Goal: Task Accomplishment & Management: Manage account settings

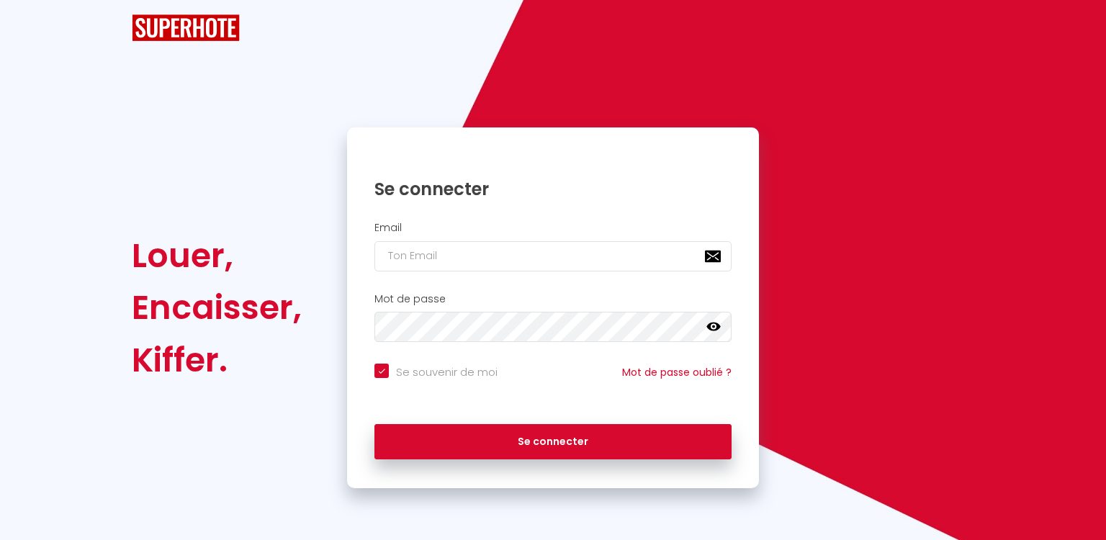
checkbox input "true"
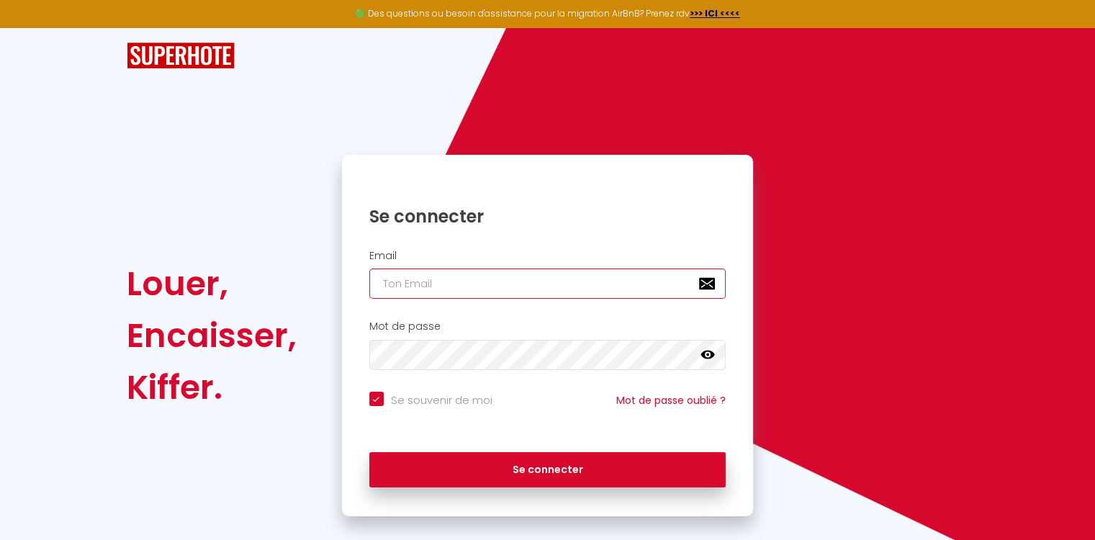
click at [402, 286] on input "email" at bounding box center [547, 284] width 357 height 30
type input "f"
checkbox input "true"
type input "fa"
checkbox input "true"
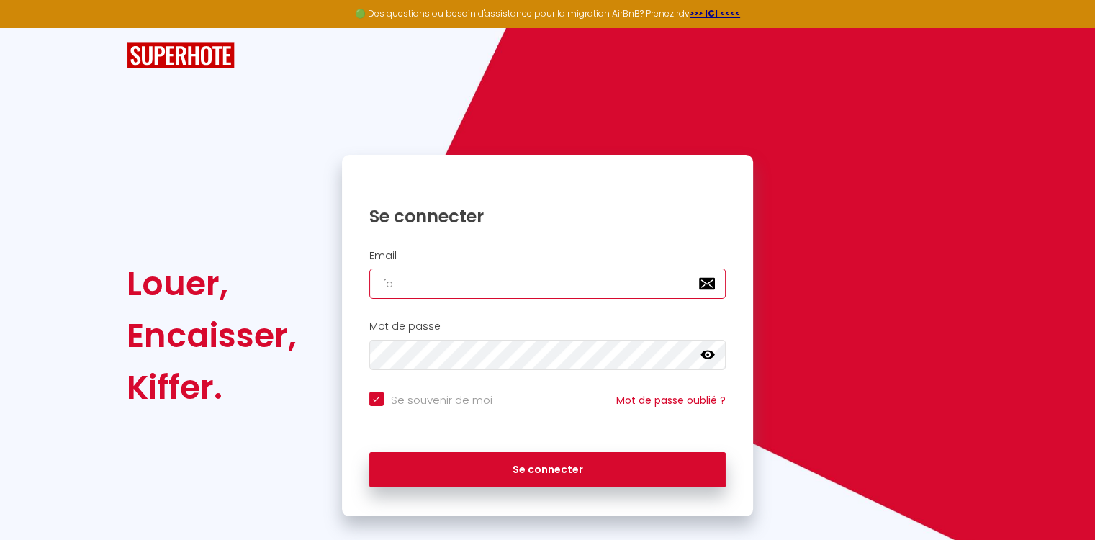
type input "fam"
checkbox input "true"
type input "fami"
checkbox input "true"
type input "famil"
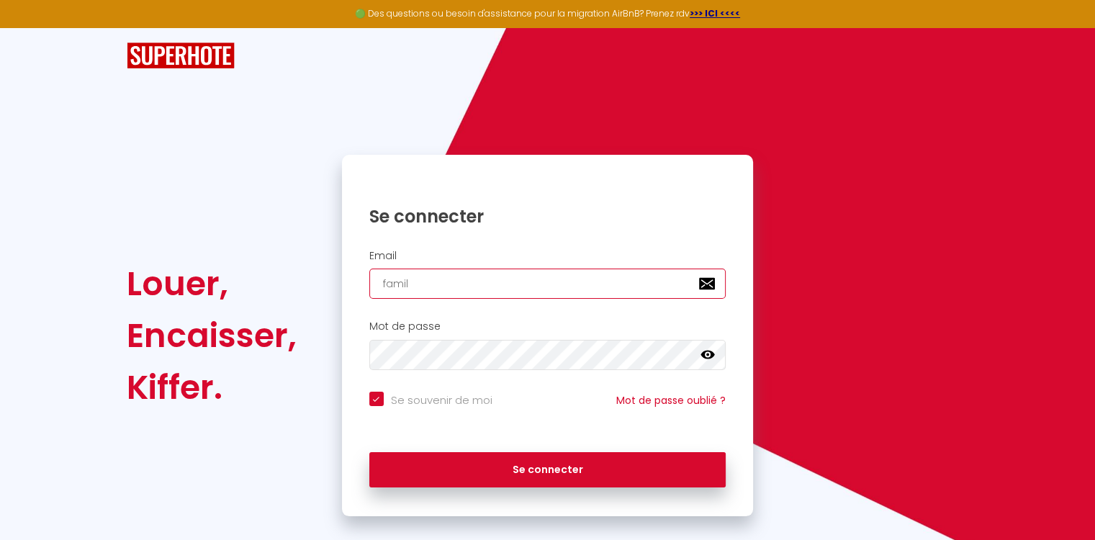
checkbox input "true"
type input "famill"
checkbox input "true"
type input "famille"
checkbox input "true"
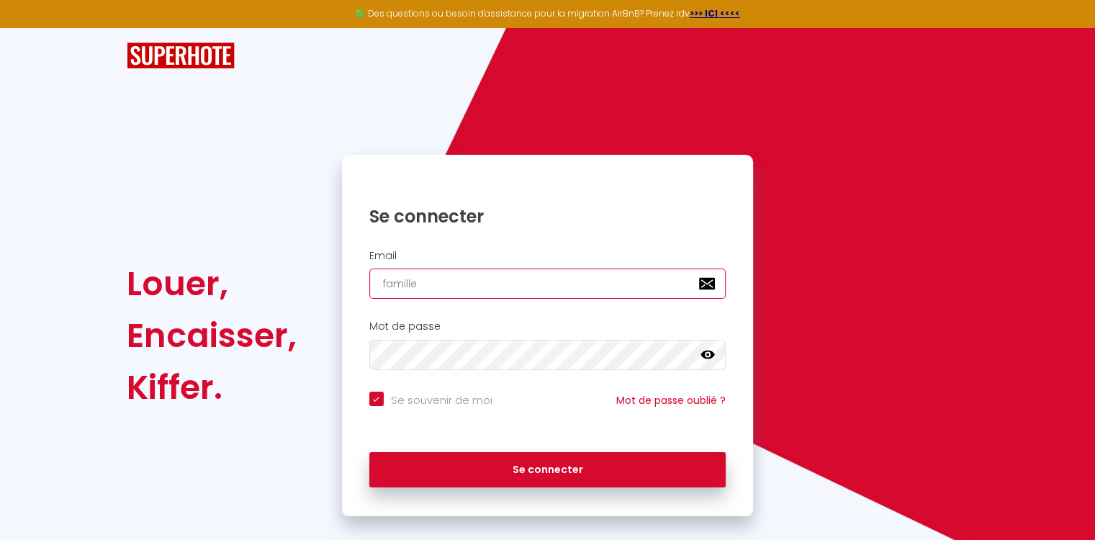
type input "familleh"
checkbox input "true"
type input "familleho"
checkbox input "true"
type input "famillehoa"
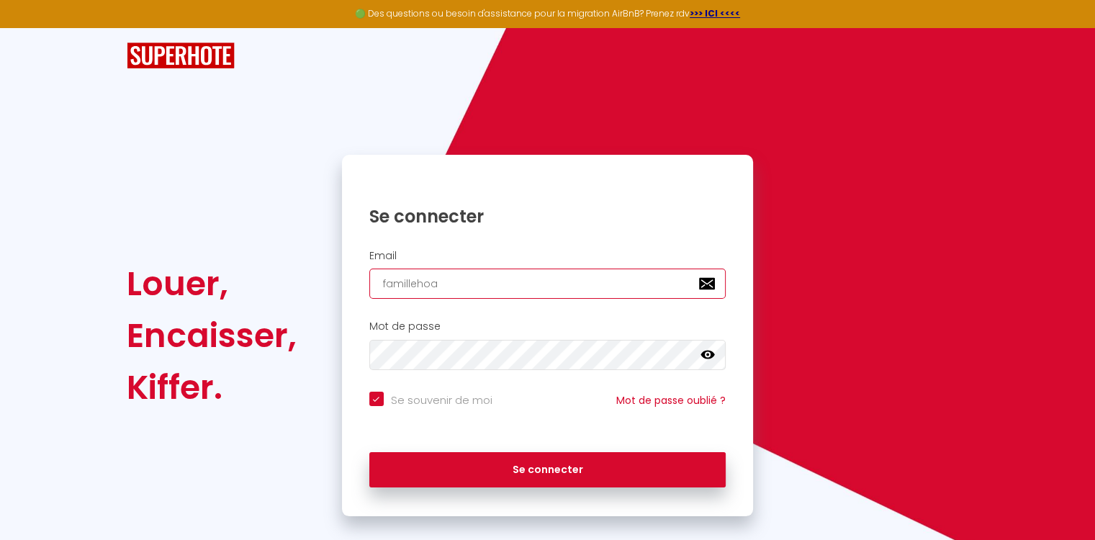
checkbox input "true"
type input "famillehoar"
checkbox input "true"
type input "famillehoare"
checkbox input "true"
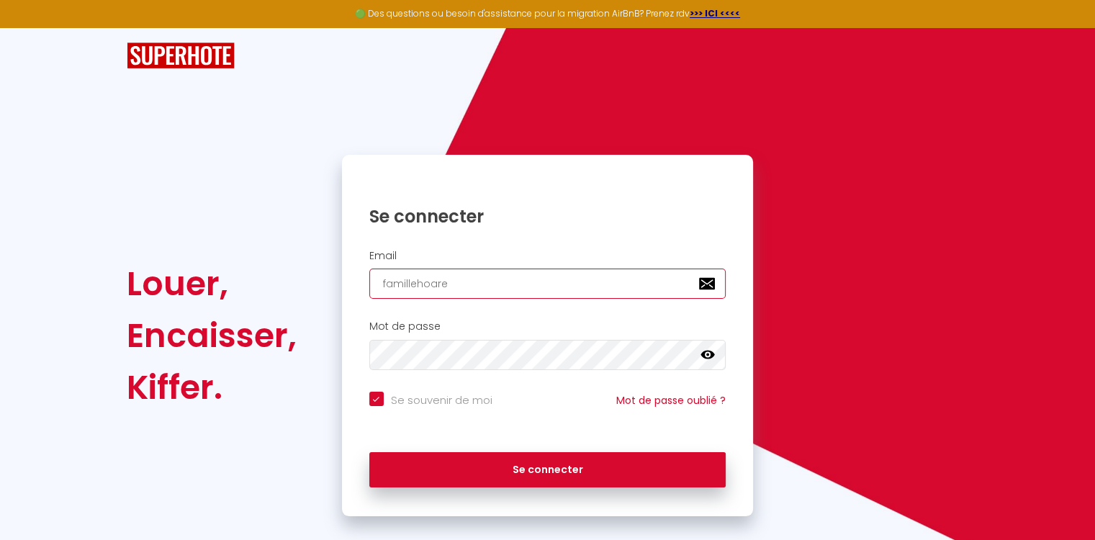
type input "famillehoarea"
checkbox input "true"
type input "famillehoareau"
checkbox input "true"
type input "famillehoareau@"
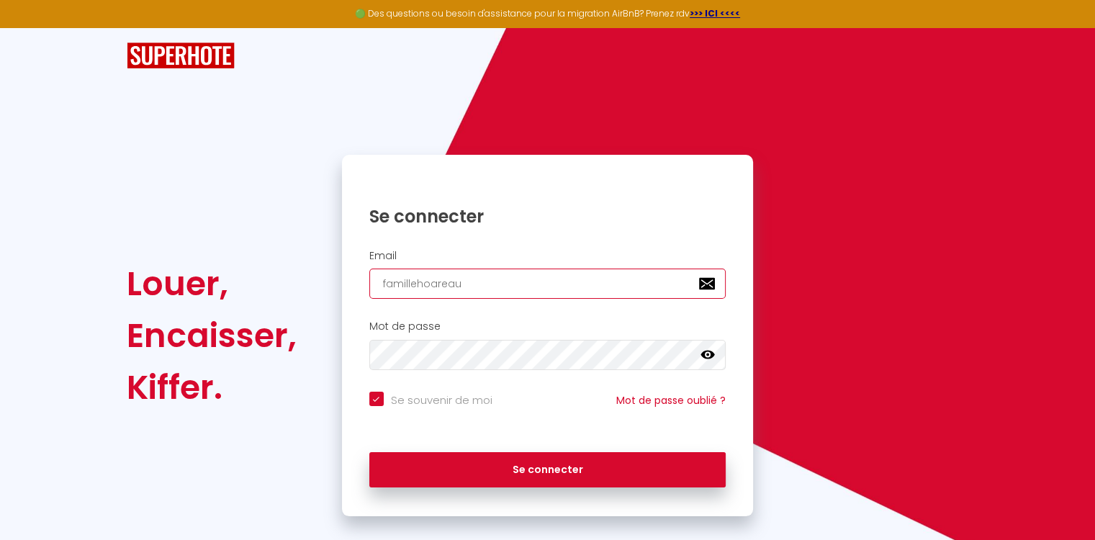
checkbox input "true"
type input "famillehoareau@y"
checkbox input "true"
type input "famillehoareau@ya"
checkbox input "true"
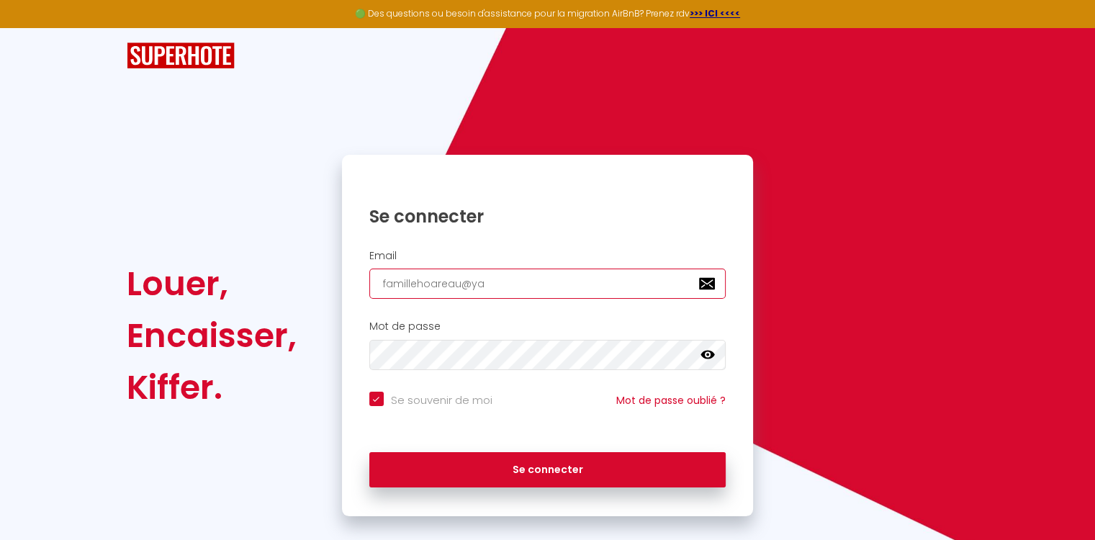
type input "famillehoareau@yah"
checkbox input "true"
type input "famillehoareau@yaho"
checkbox input "true"
type input "famillehoareau@yahoo"
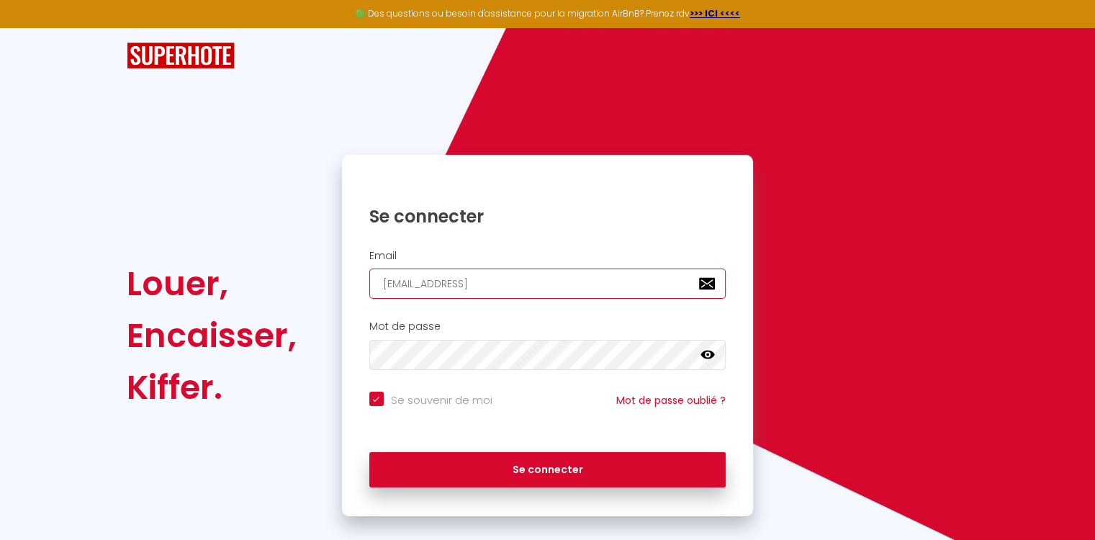
checkbox input "true"
type input "famillehoareau@yahoo."
checkbox input "true"
type input "famillehoareau@yahoo.f"
checkbox input "true"
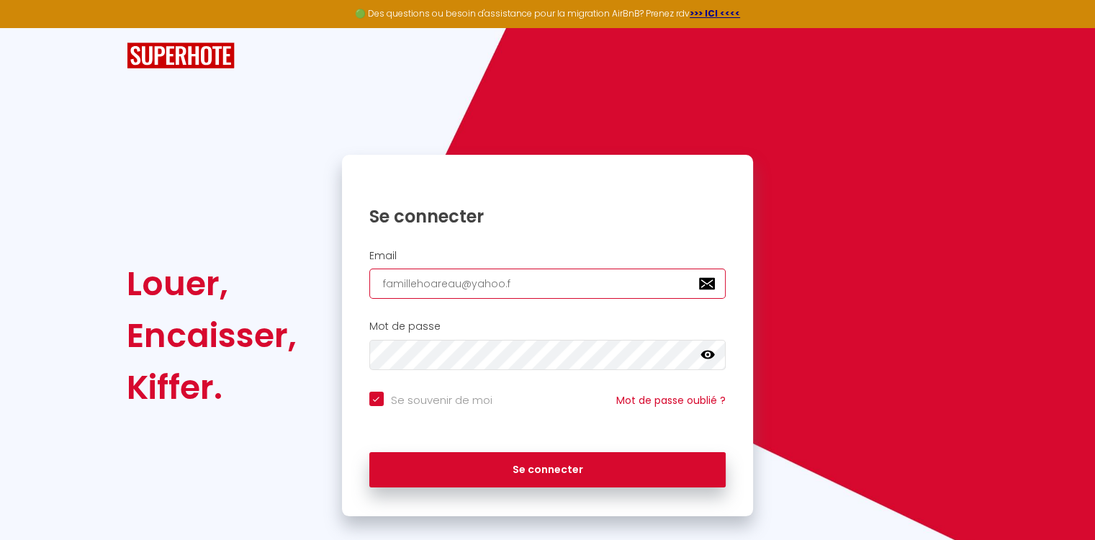
type input "[EMAIL_ADDRESS][DOMAIN_NAME]"
checkbox input "true"
type input "[EMAIL_ADDRESS][DOMAIN_NAME]"
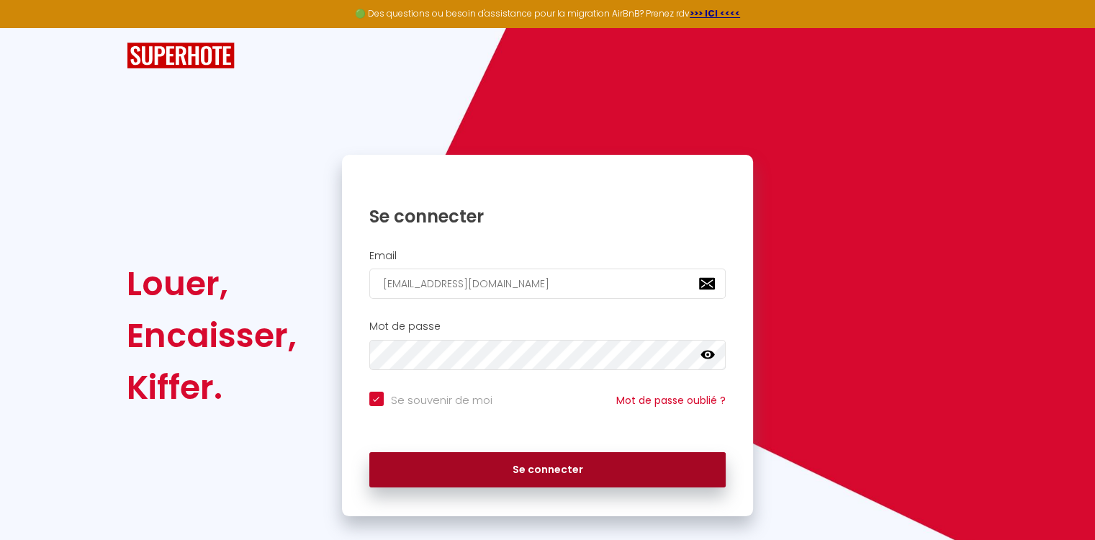
click at [547, 463] on button "Se connecter" at bounding box center [547, 470] width 357 height 36
checkbox input "true"
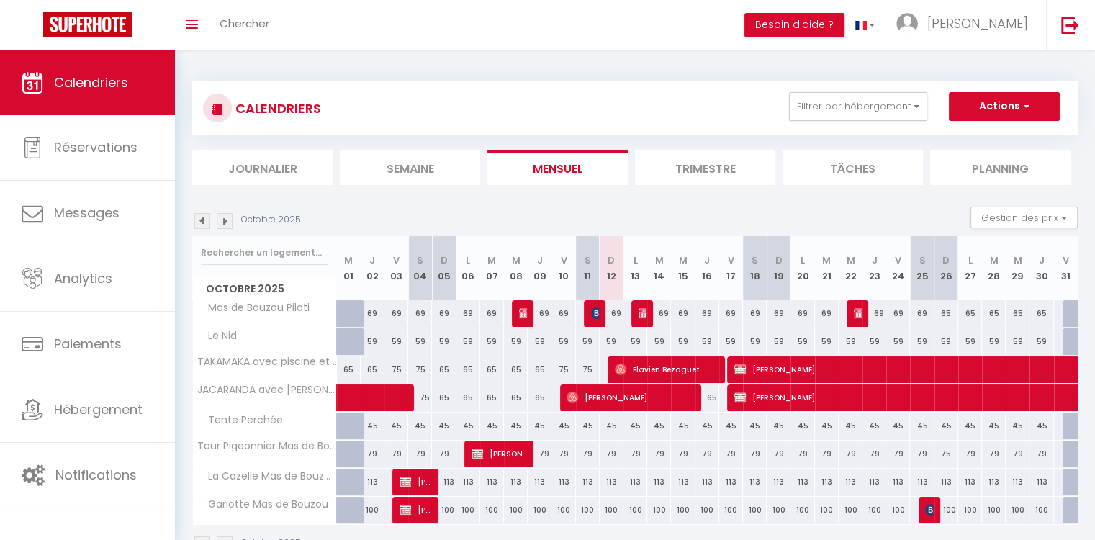
scroll to position [50, 0]
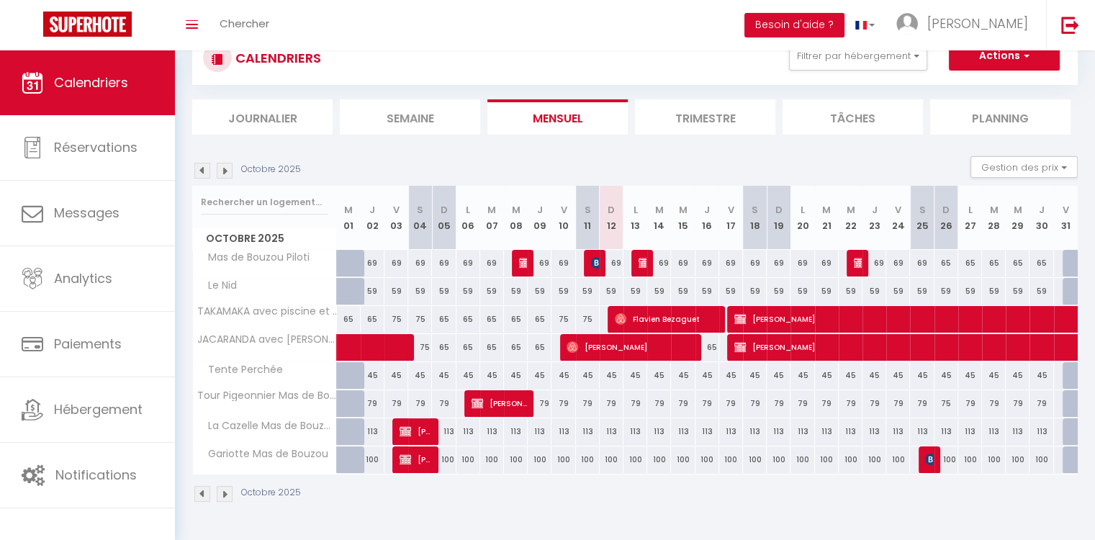
click at [227, 171] on img at bounding box center [225, 171] width 16 height 16
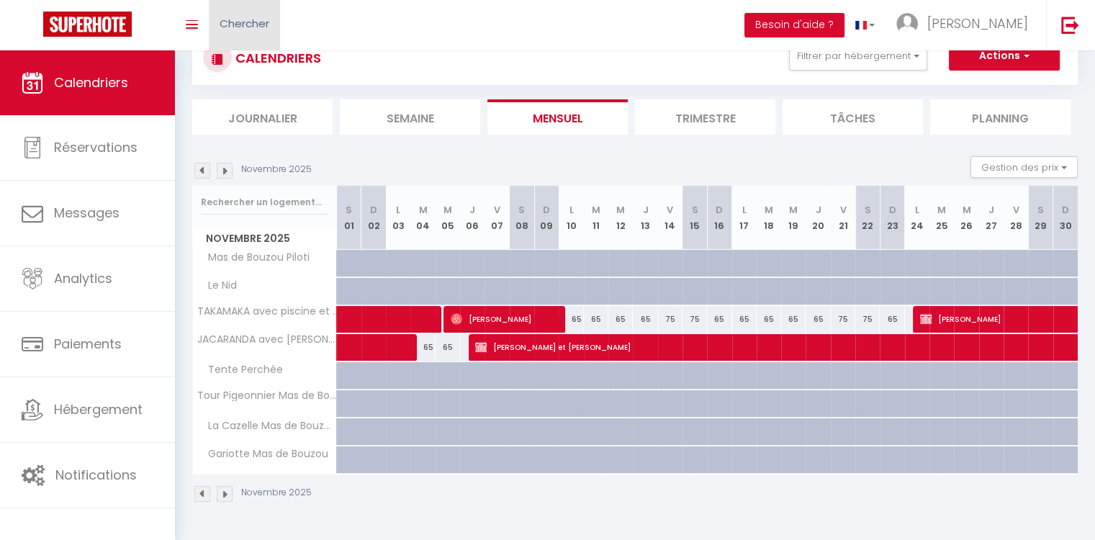
scroll to position [0, 0]
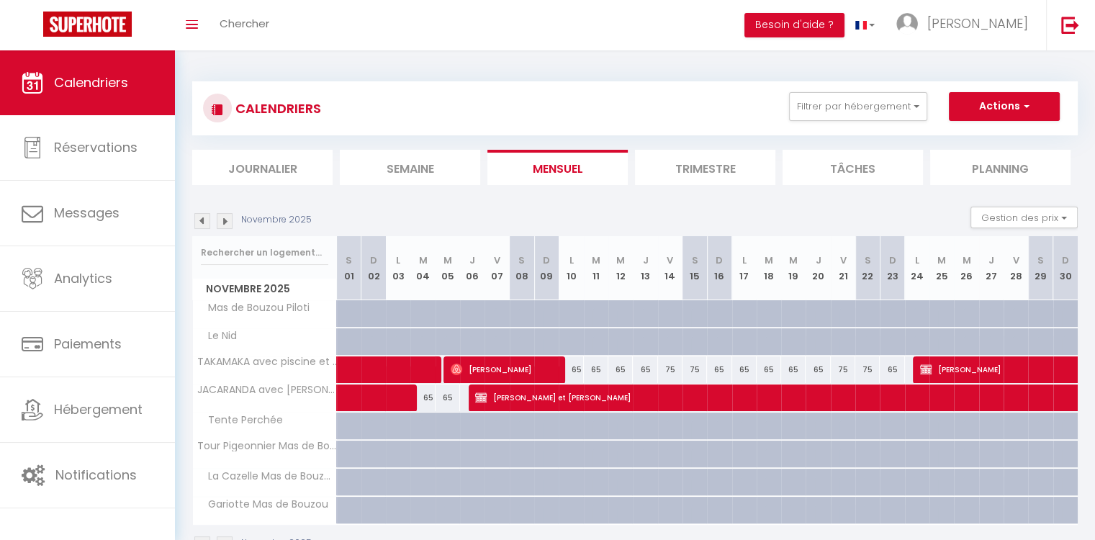
click at [203, 220] on img at bounding box center [202, 221] width 16 height 16
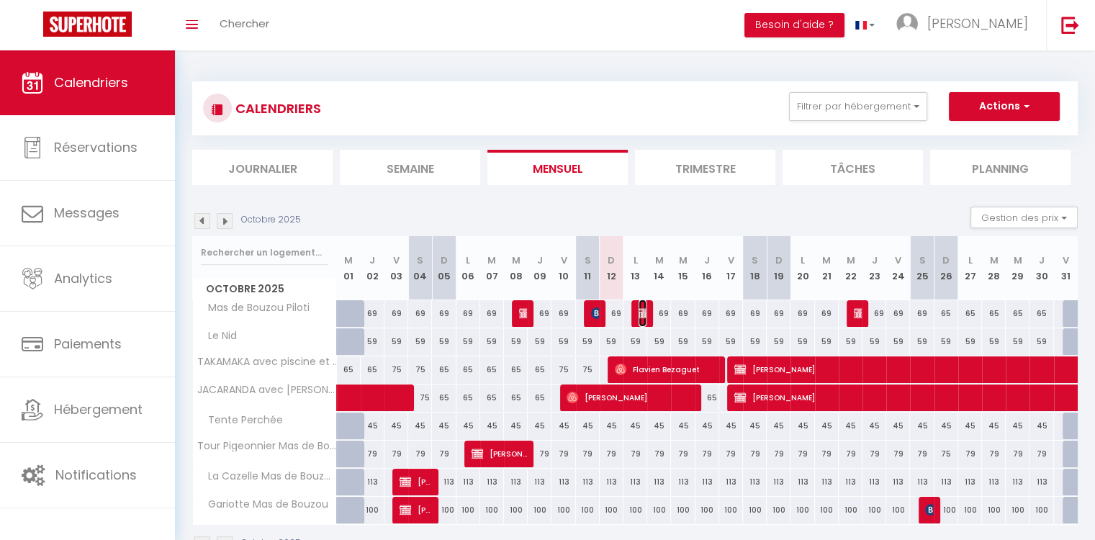
click at [645, 315] on img at bounding box center [645, 314] width 12 height 12
select select "OK"
select select "KO"
select select "0"
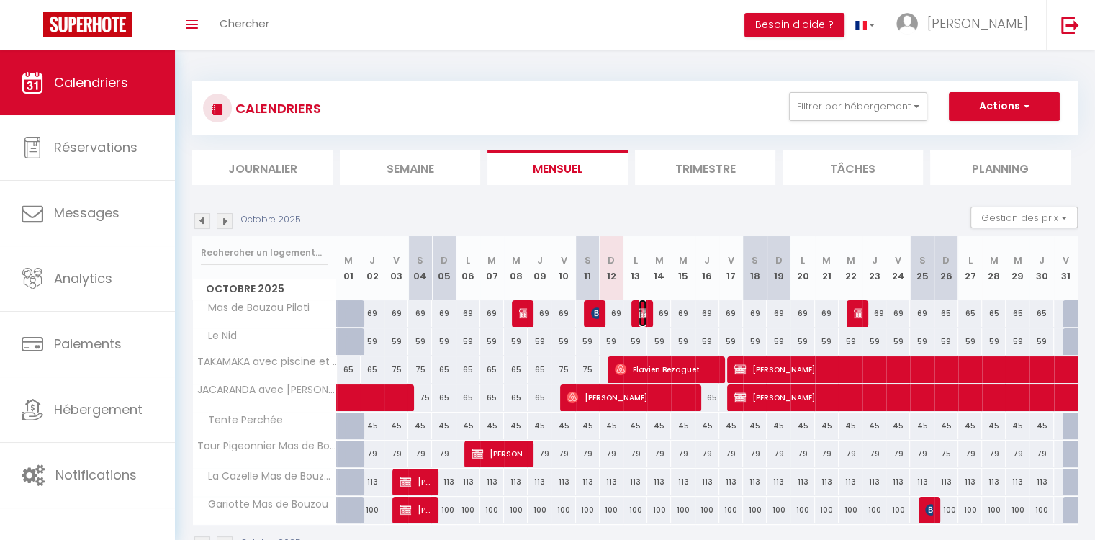
select select "1"
select select
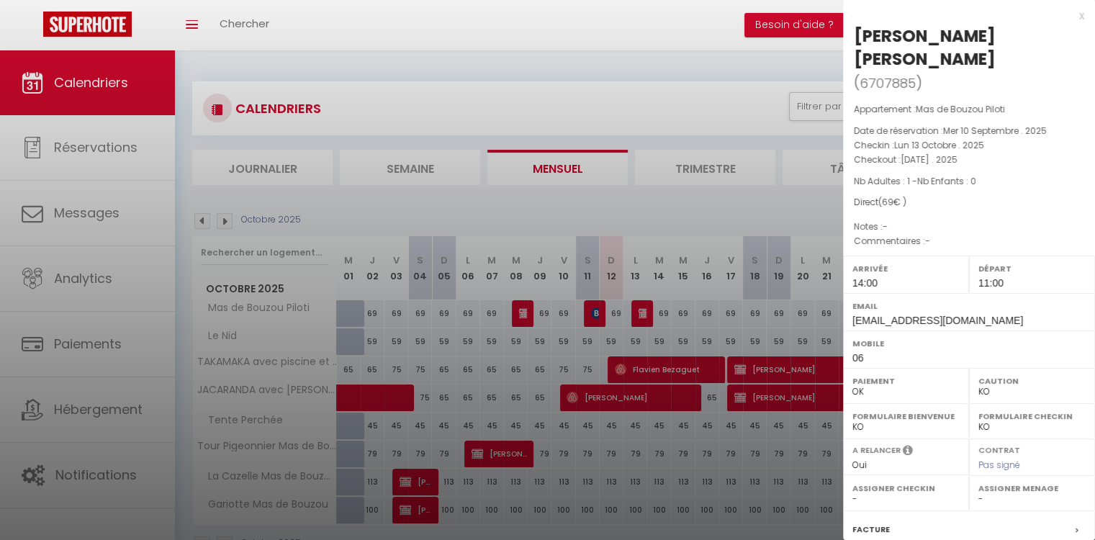
click at [752, 31] on div at bounding box center [547, 270] width 1095 height 540
